Goal: Task Accomplishment & Management: Complete application form

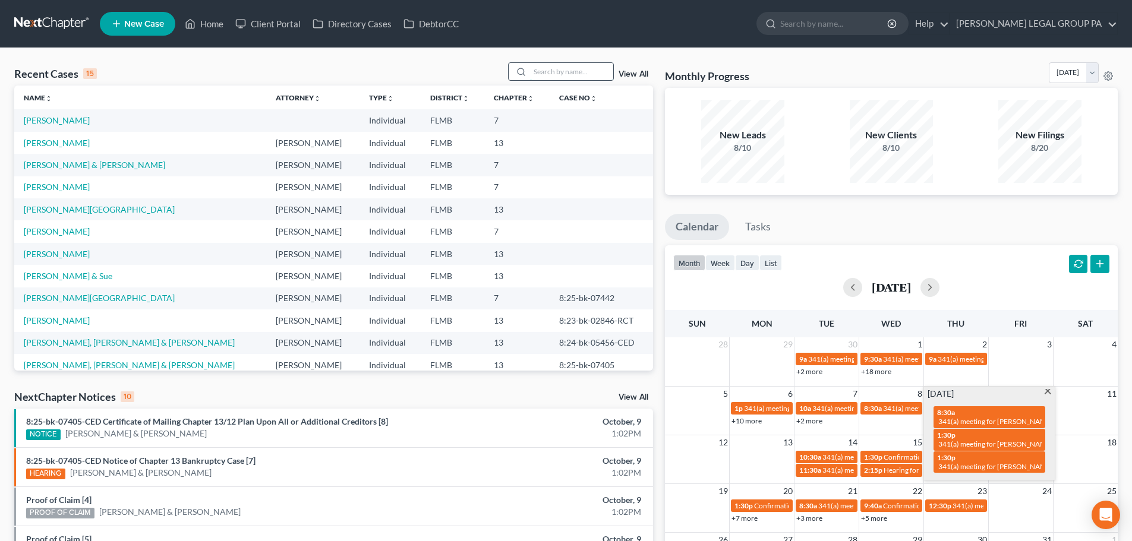
click at [548, 70] on input "search" at bounding box center [571, 71] width 83 height 17
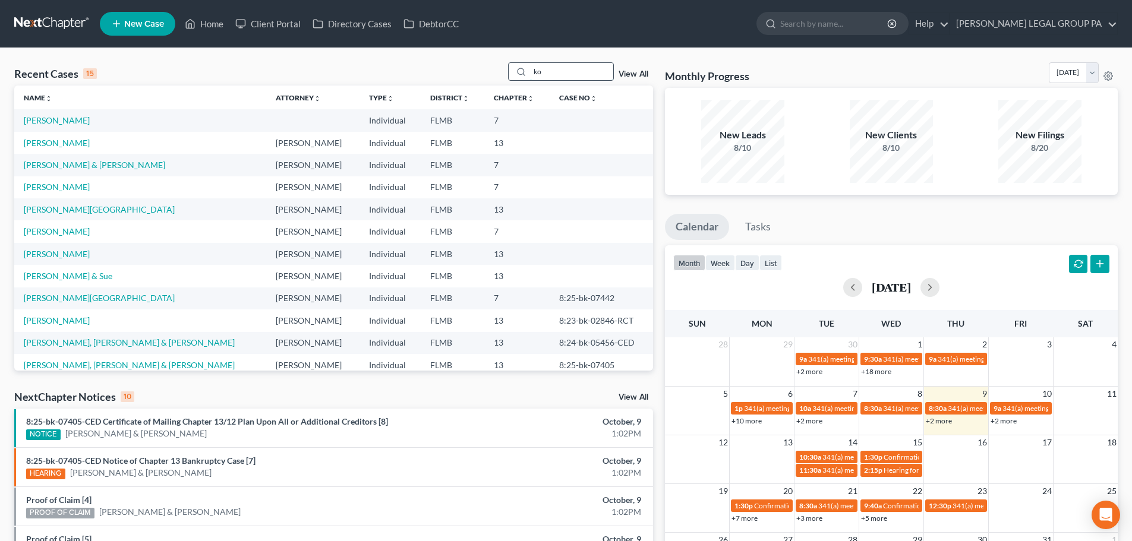
type input "kor"
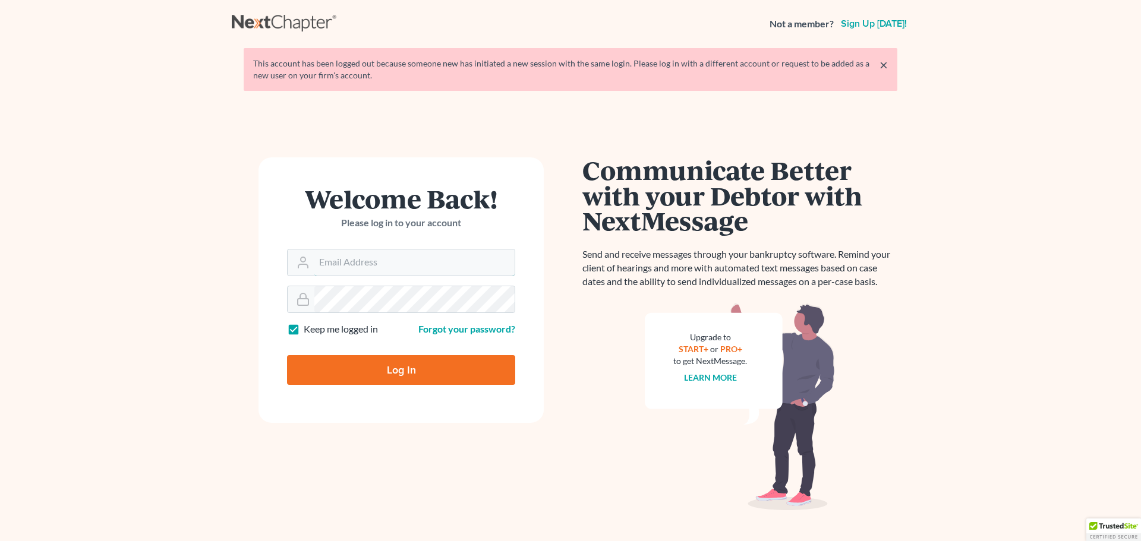
type input "[EMAIL_ADDRESS][DOMAIN_NAME]"
click at [409, 355] on input "Log In" at bounding box center [401, 370] width 228 height 30
type input "Thinking..."
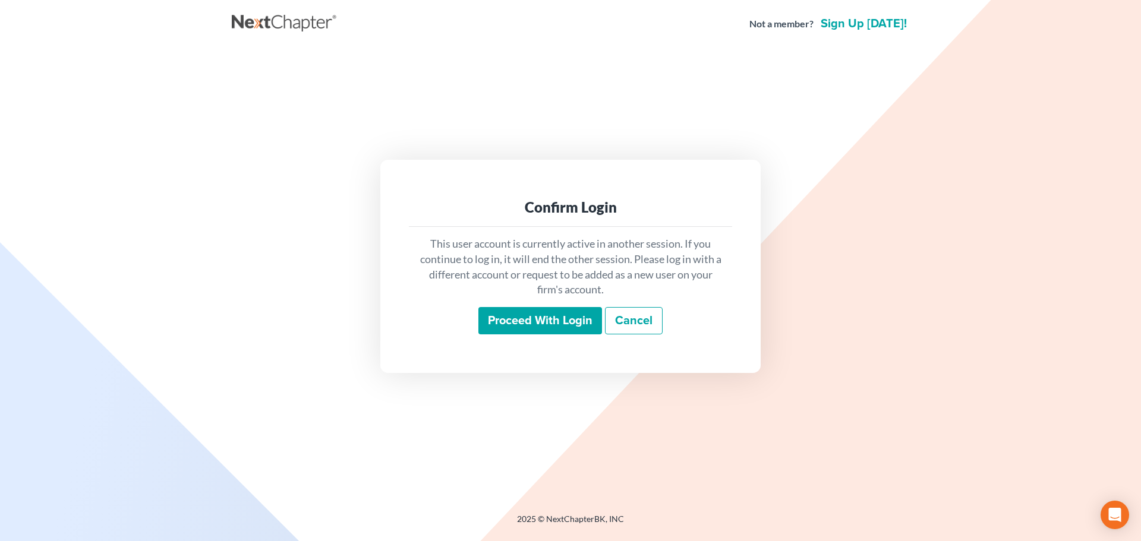
click at [524, 321] on input "Proceed with login" at bounding box center [540, 320] width 124 height 27
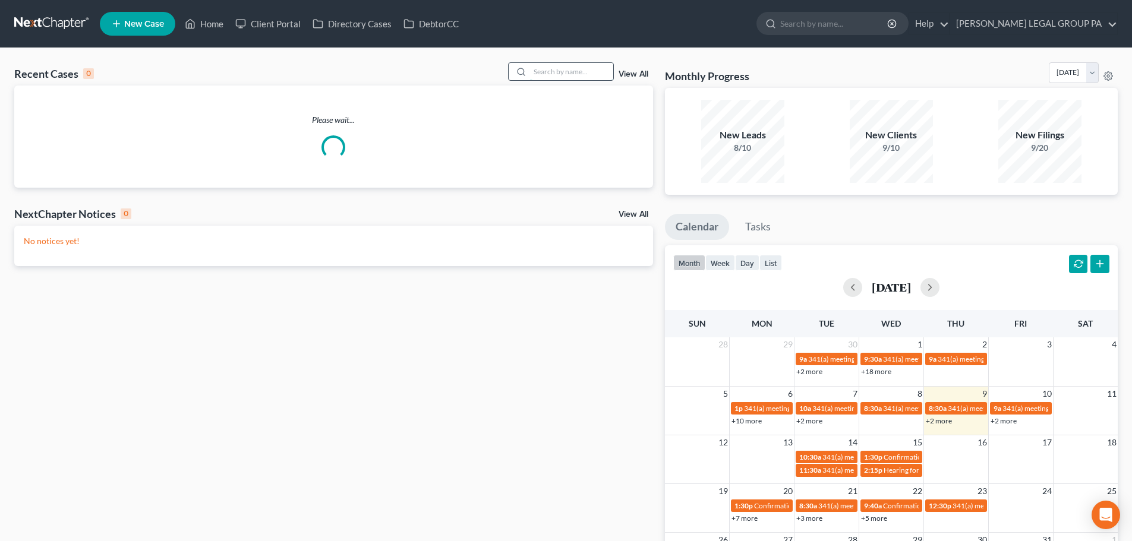
click at [580, 71] on input "search" at bounding box center [571, 71] width 83 height 17
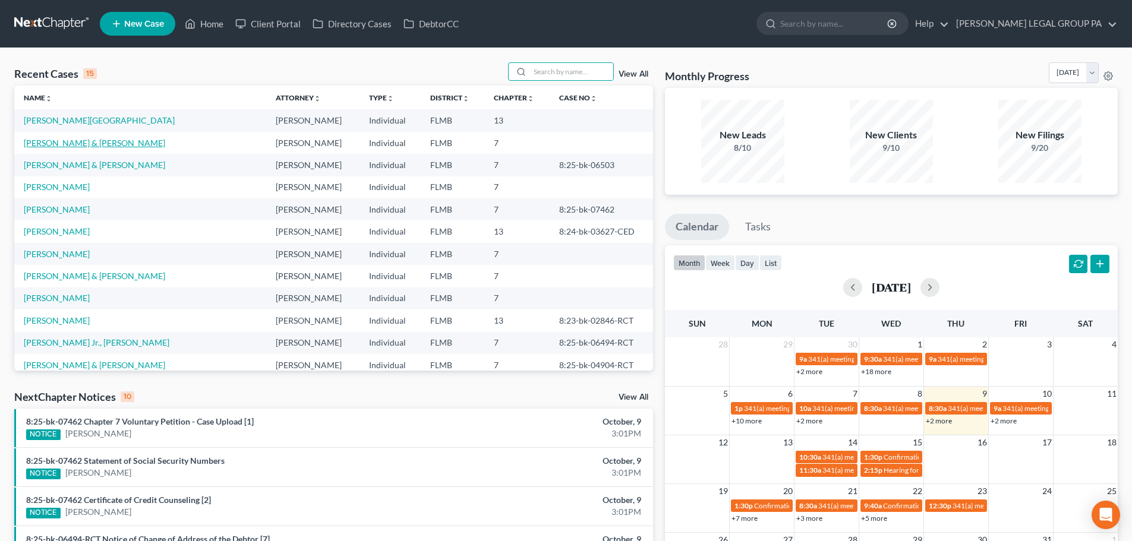
click at [86, 144] on link "[PERSON_NAME] & [PERSON_NAME]" at bounding box center [94, 143] width 141 height 10
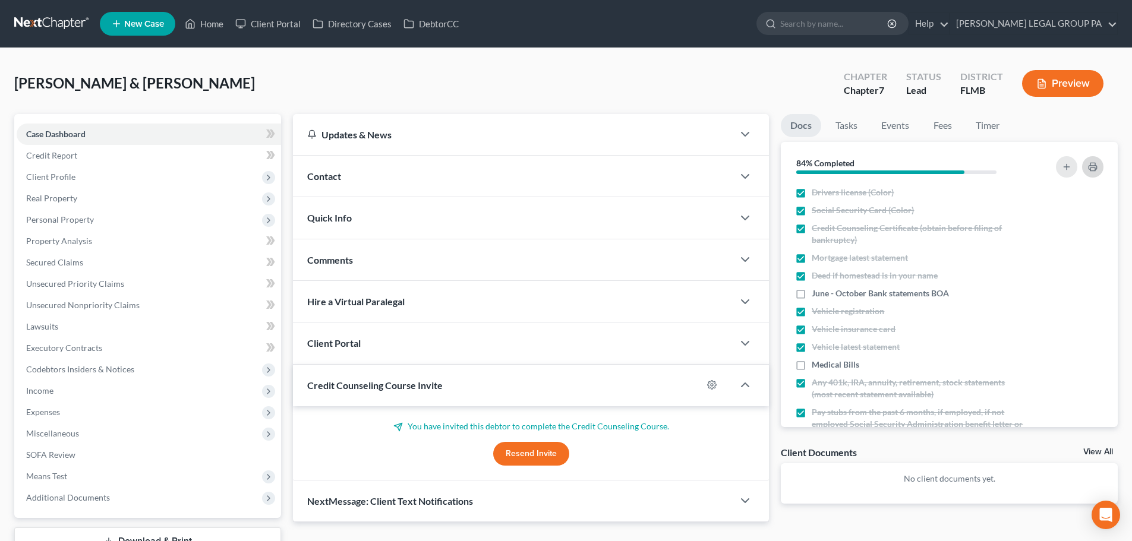
click at [1089, 166] on icon "button" at bounding box center [1092, 168] width 8 height 4
click at [71, 159] on span "Credit Report" at bounding box center [51, 155] width 51 height 10
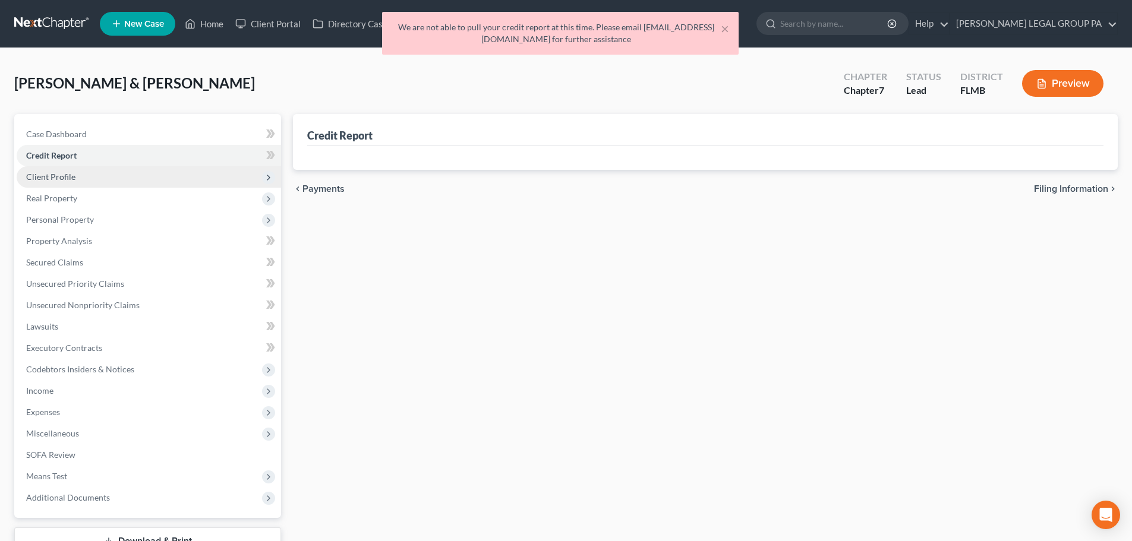
click at [64, 177] on span "Client Profile" at bounding box center [50, 177] width 49 height 10
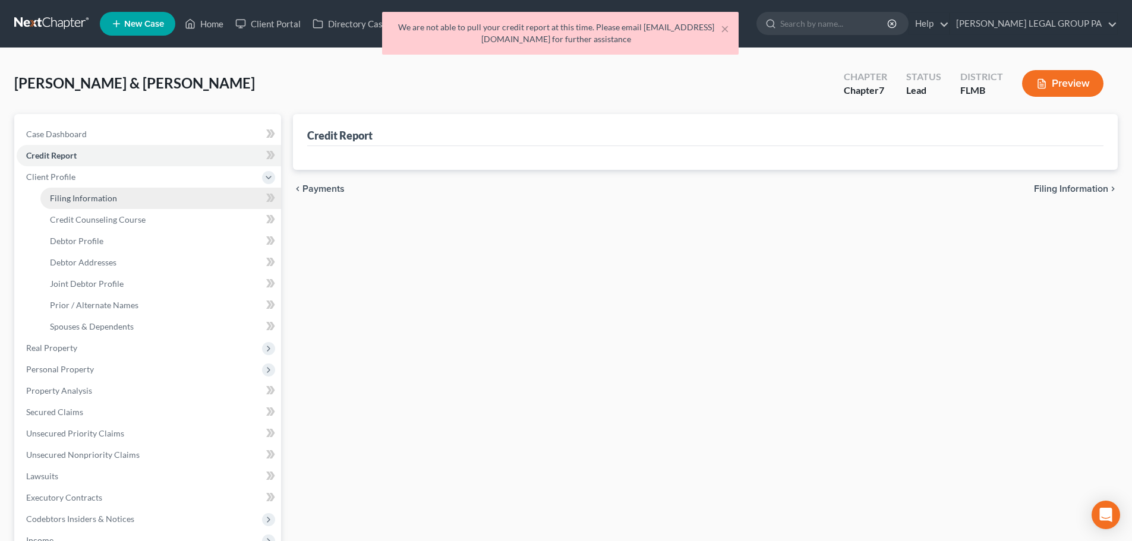
click at [60, 203] on span "Filing Information" at bounding box center [83, 198] width 67 height 10
select select "1"
select select "0"
select select "9"
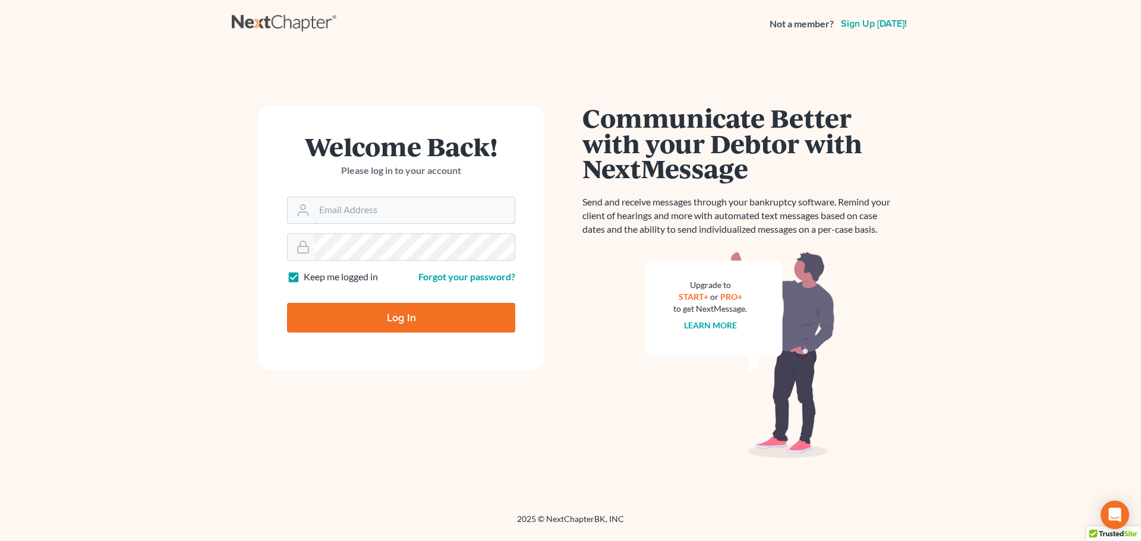
type input "[EMAIL_ADDRESS][DOMAIN_NAME]"
click at [378, 308] on input "Log In" at bounding box center [401, 318] width 228 height 30
type input "Thinking..."
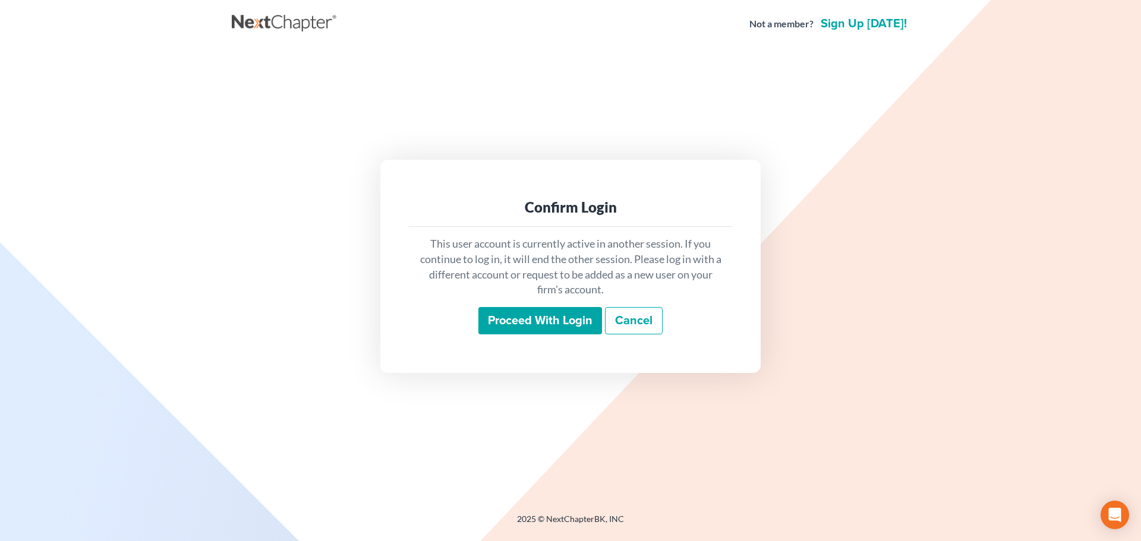
click at [548, 325] on input "Proceed with login" at bounding box center [540, 320] width 124 height 27
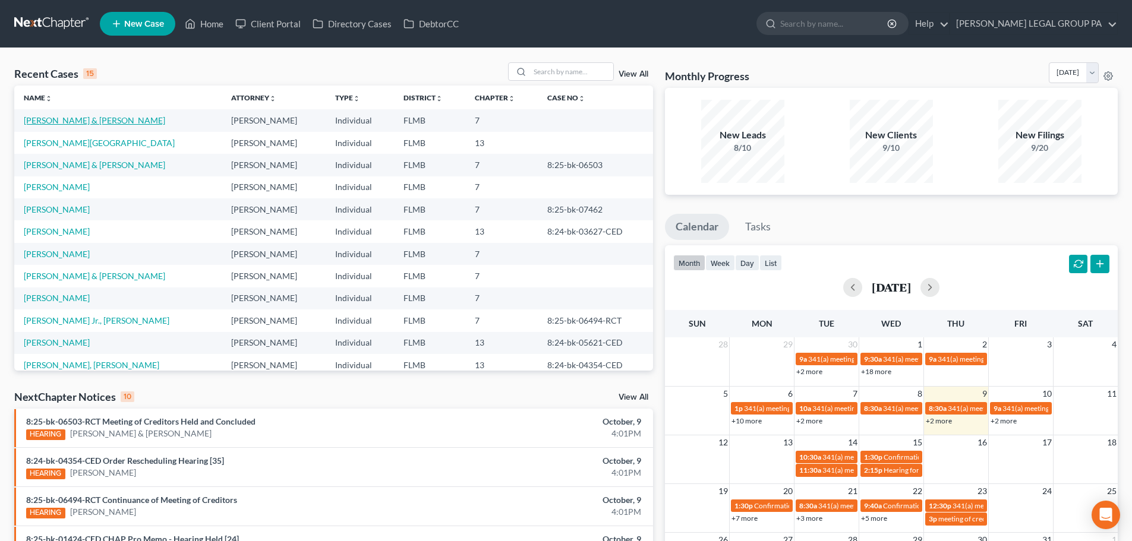
click at [62, 123] on link "[PERSON_NAME] & [PERSON_NAME]" at bounding box center [94, 120] width 141 height 10
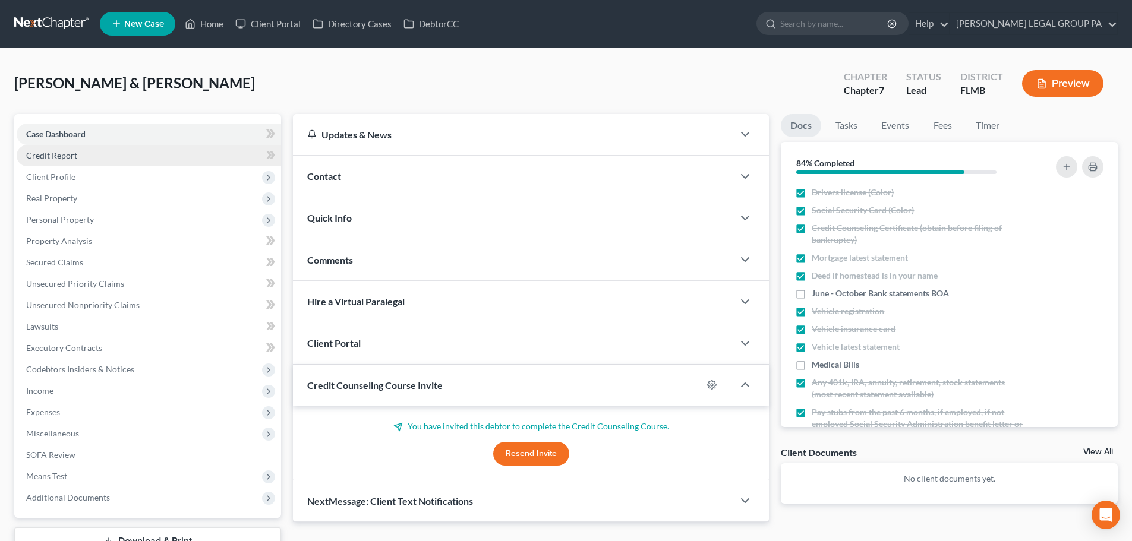
click at [46, 147] on link "Credit Report" at bounding box center [149, 155] width 264 height 21
